Goal: Task Accomplishment & Management: Complete application form

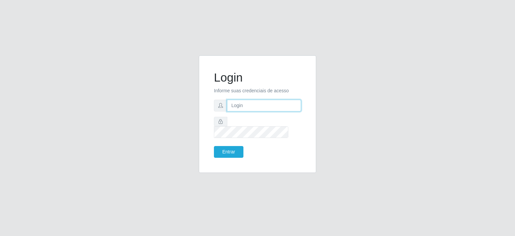
click at [272, 111] on input "text" at bounding box center [264, 106] width 74 height 12
type input "[EMAIL_ADDRESS][DOMAIN_NAME]"
click at [231, 149] on button "Entrar" at bounding box center [229, 152] width 30 height 12
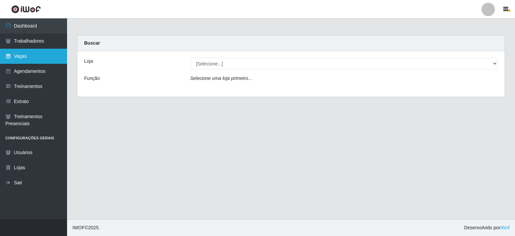
click at [25, 55] on link "Vagas" at bounding box center [33, 56] width 67 height 15
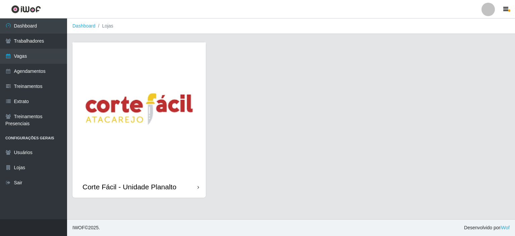
click at [129, 74] on img at bounding box center [138, 108] width 133 height 133
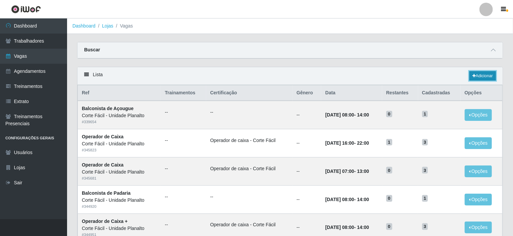
click at [479, 72] on link "Adicionar" at bounding box center [482, 75] width 26 height 9
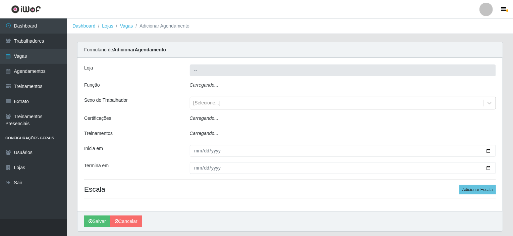
type input "Corte Fácil - Unidade Planalto"
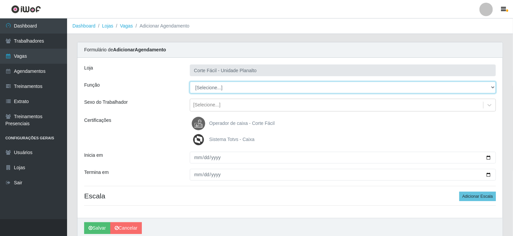
click at [225, 88] on select "[Selecione...] ASG ASG + ASG ++ Auxiliar de Estacionamento Auxiliar de Estacion…" at bounding box center [343, 87] width 306 height 12
select select "123"
click at [190, 81] on select "[Selecione...] ASG ASG + ASG ++ Auxiliar de Estacionamento Auxiliar de Estacion…" at bounding box center [343, 87] width 306 height 12
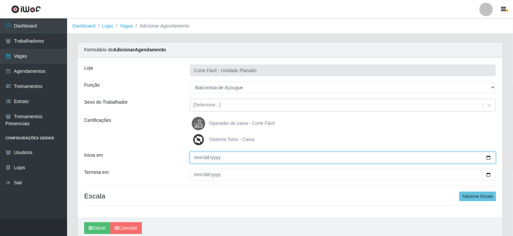
click at [485, 158] on input "Inicia em" at bounding box center [343, 158] width 306 height 12
click at [490, 156] on input "Inicia em" at bounding box center [343, 158] width 306 height 12
type input "[DATE]"
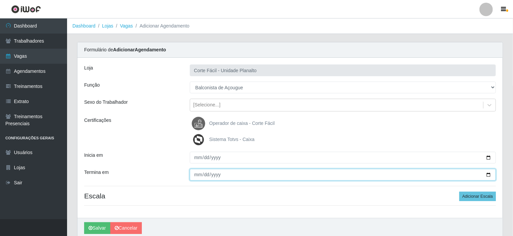
click at [489, 175] on input "Termina em" at bounding box center [343, 175] width 306 height 12
type input "[DATE]"
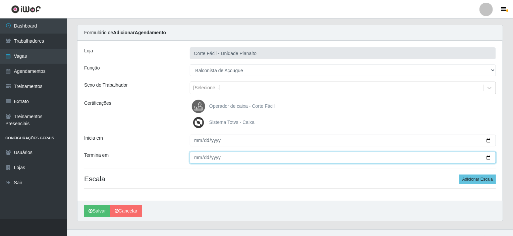
scroll to position [26, 0]
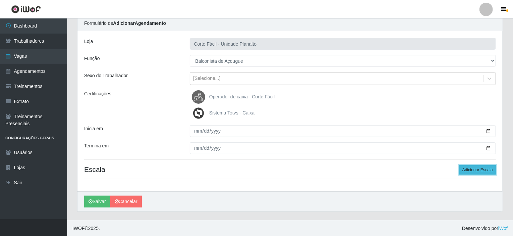
click at [477, 169] on button "Adicionar Escala" at bounding box center [477, 169] width 37 height 9
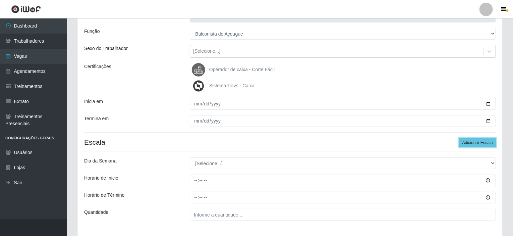
scroll to position [94, 0]
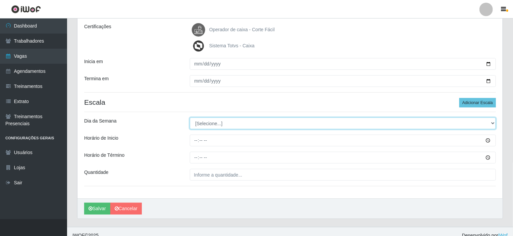
click at [492, 122] on select "[Selecione...] Segunda Terça Quarta Quinta Sexta Sábado Domingo" at bounding box center [343, 123] width 306 height 12
select select "0"
click at [190, 117] on select "[Selecione...] Segunda Terça Quarta Quinta Sexta Sábado Domingo" at bounding box center [343, 123] width 306 height 12
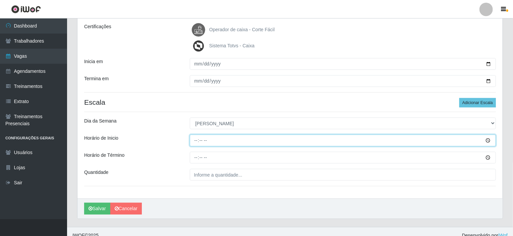
click at [196, 139] on input "Horário de Inicio" at bounding box center [343, 140] width 306 height 12
type input "10:00"
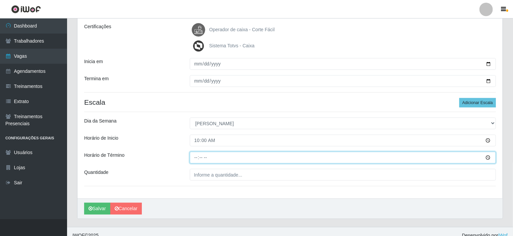
click at [193, 156] on input "Horário de Término" at bounding box center [343, 158] width 306 height 12
type input "15:00"
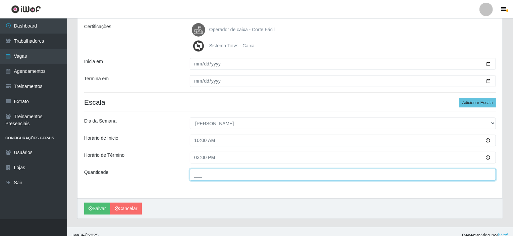
click at [201, 171] on input "___" at bounding box center [343, 175] width 306 height 12
type input "001"
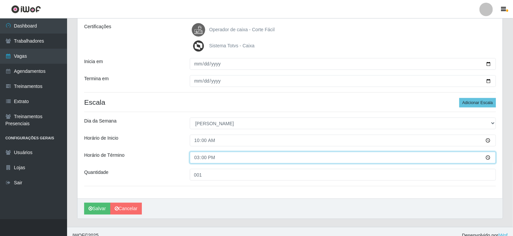
click at [197, 156] on input "15:00" at bounding box center [343, 158] width 306 height 12
type input "16:00"
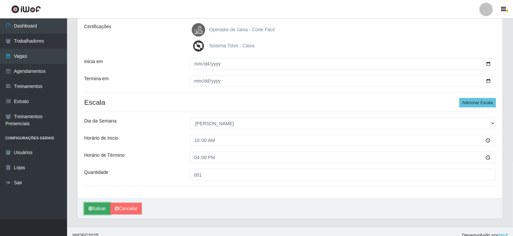
click at [96, 213] on button "Salvar" at bounding box center [97, 209] width 26 height 12
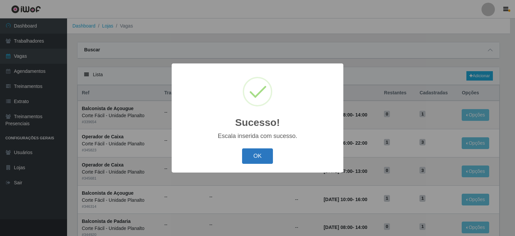
click at [254, 155] on button "OK" at bounding box center [257, 156] width 31 height 16
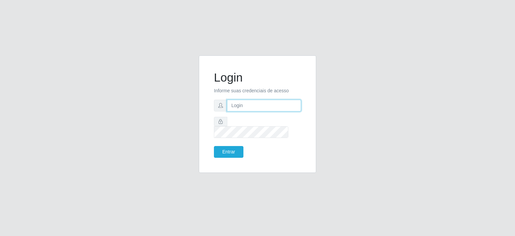
click at [243, 109] on input "text" at bounding box center [264, 106] width 74 height 12
type input "[EMAIL_ADDRESS][DOMAIN_NAME]"
click at [227, 146] on button "Entrar" at bounding box center [229, 152] width 30 height 12
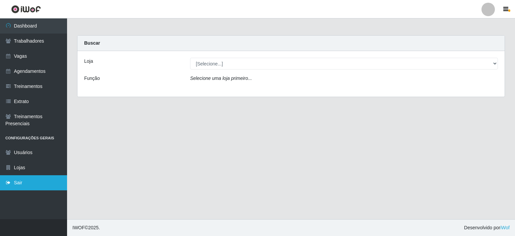
click at [28, 178] on link "Sair" at bounding box center [33, 182] width 67 height 15
